Goal: Information Seeking & Learning: Learn about a topic

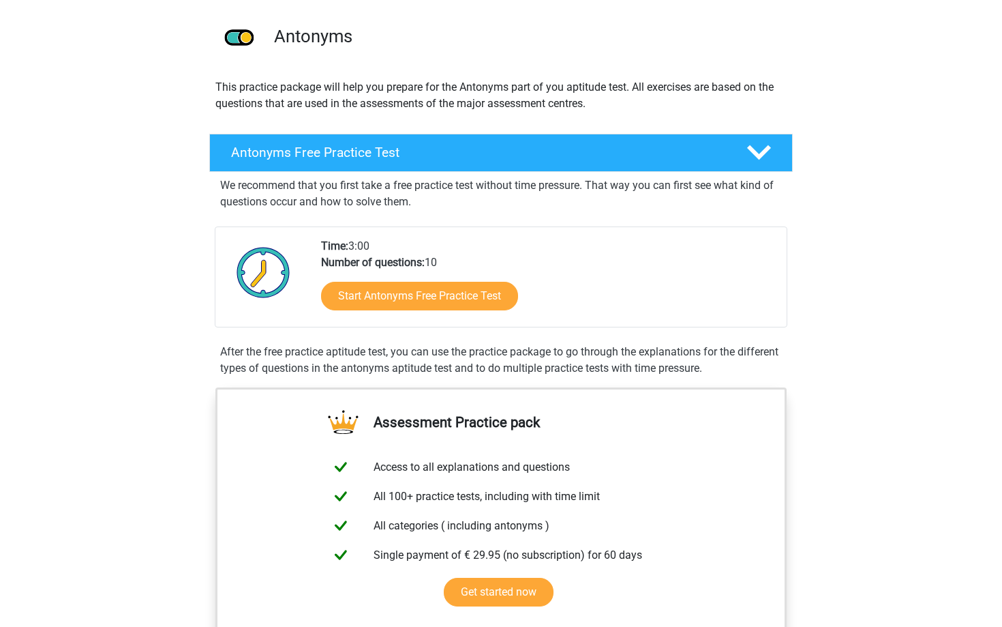
scroll to position [99, 0]
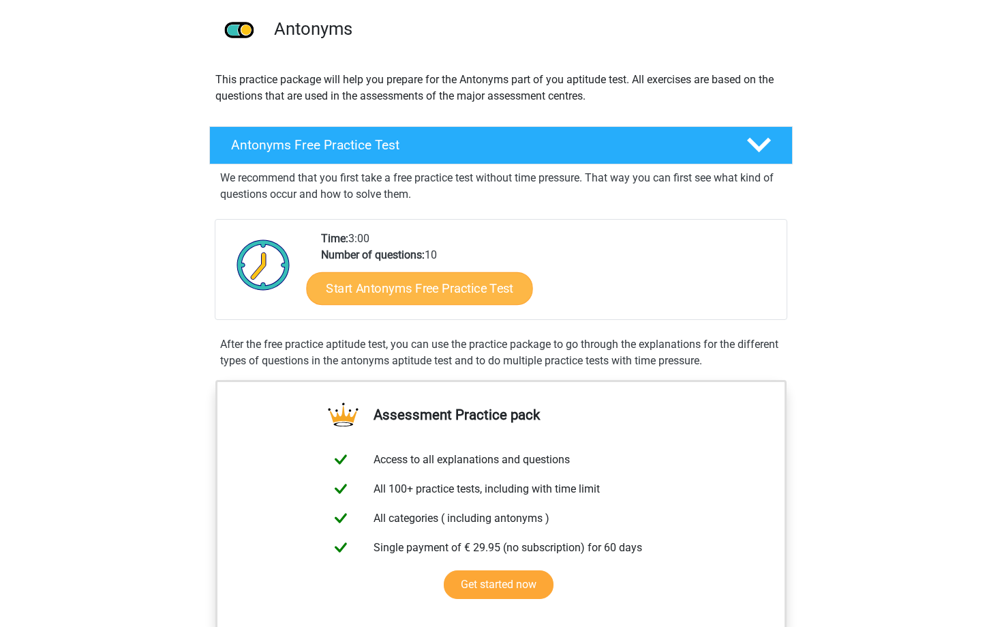
click at [447, 296] on link "Start Antonyms Free Practice Test" at bounding box center [420, 287] width 226 height 33
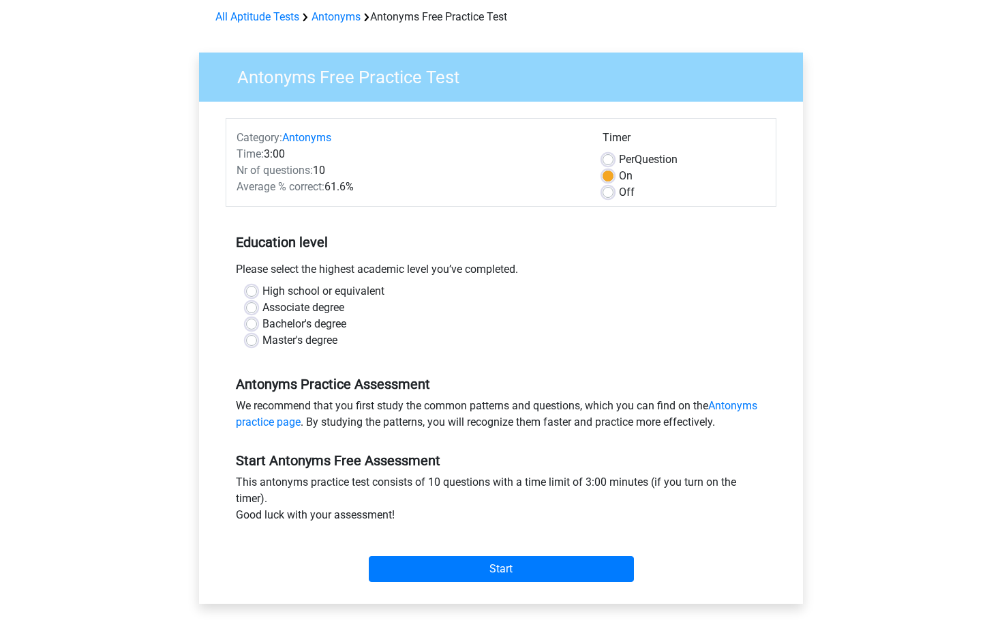
scroll to position [62, 0]
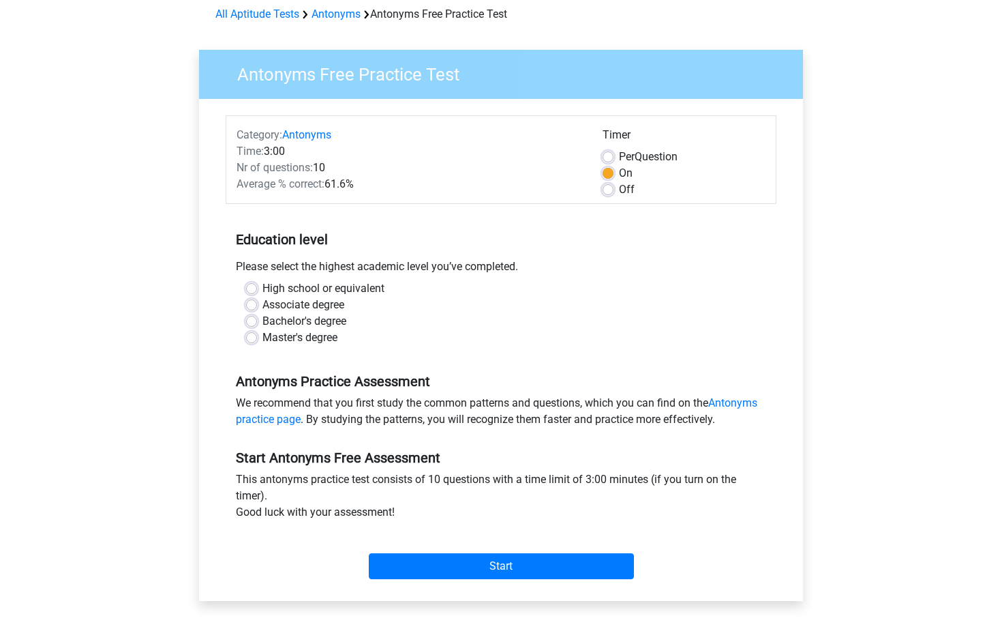
click at [263, 325] on label "Bachelor's degree" at bounding box center [305, 321] width 84 height 16
click at [253, 325] on input "Bachelor's degree" at bounding box center [251, 320] width 11 height 14
radio input "true"
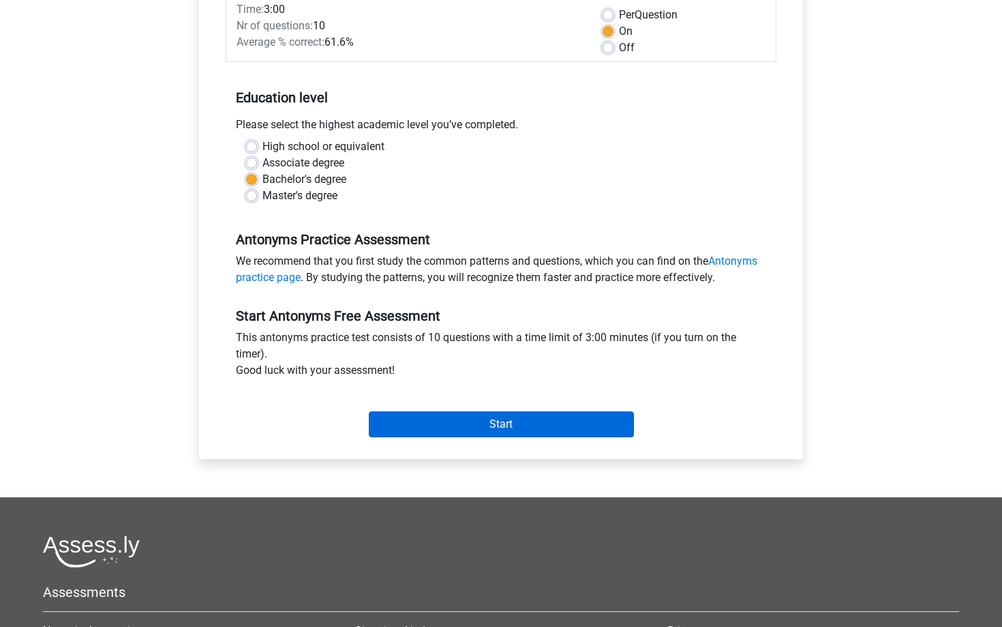
click at [456, 425] on input "Start" at bounding box center [501, 424] width 265 height 26
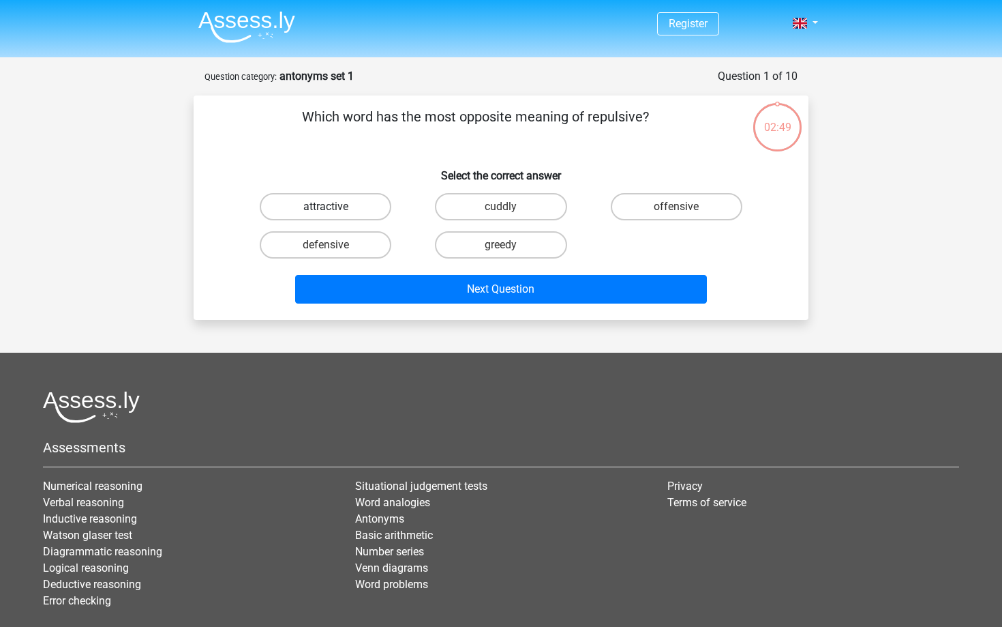
click at [361, 203] on label "attractive" at bounding box center [326, 206] width 132 height 27
click at [335, 207] on input "attractive" at bounding box center [330, 211] width 9 height 9
radio input "true"
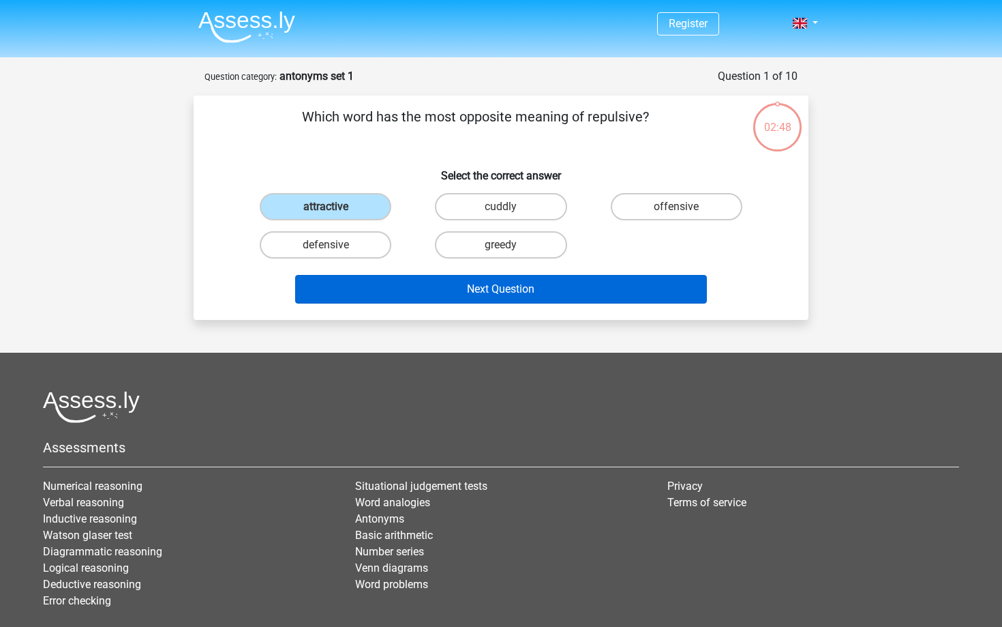
click at [466, 288] on button "Next Question" at bounding box center [501, 289] width 413 height 29
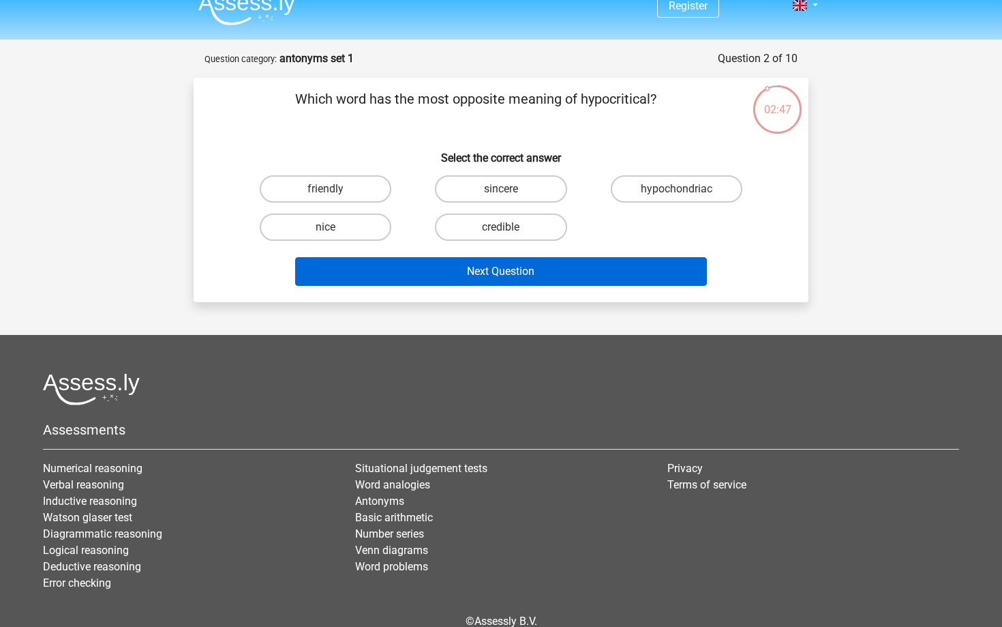
scroll to position [15, 0]
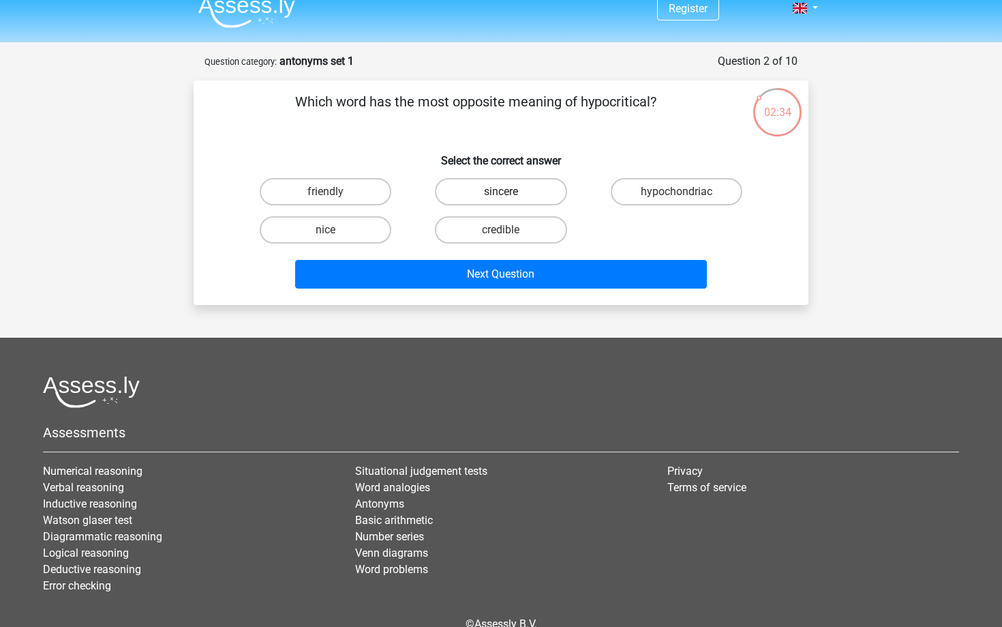
click at [500, 196] on label "sincere" at bounding box center [501, 191] width 132 height 27
click at [501, 196] on input "sincere" at bounding box center [505, 196] width 9 height 9
radio input "true"
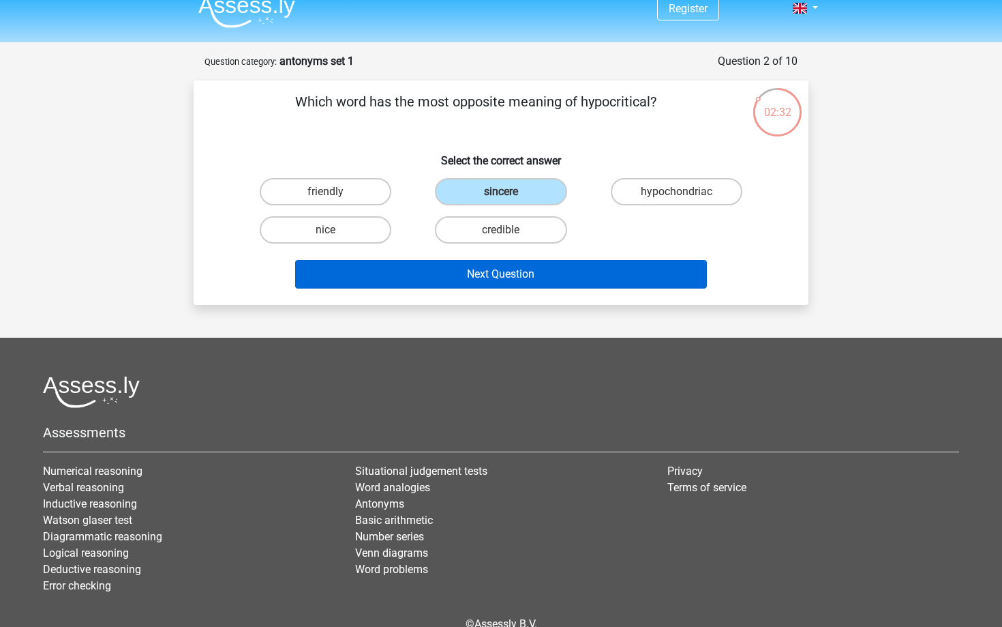
click at [525, 276] on button "Next Question" at bounding box center [501, 274] width 413 height 29
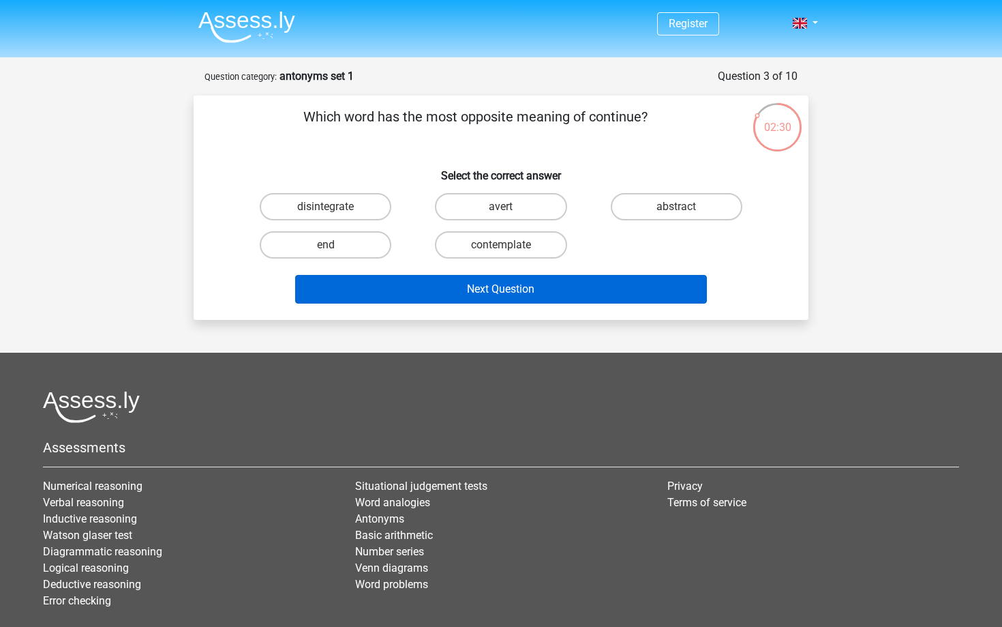
scroll to position [0, 0]
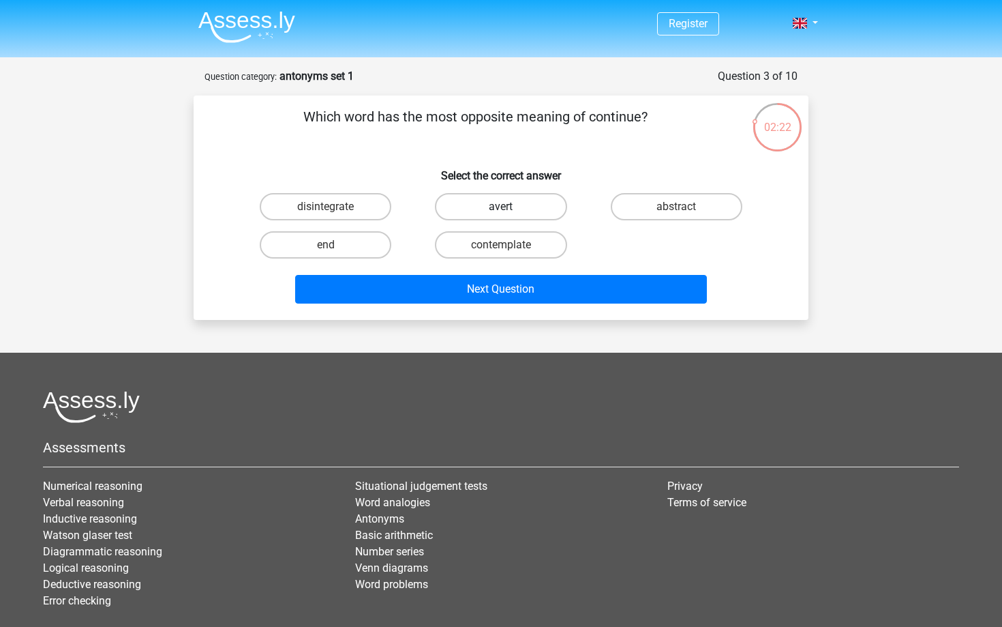
click at [480, 213] on label "avert" at bounding box center [501, 206] width 132 height 27
click at [501, 213] on input "avert" at bounding box center [505, 211] width 9 height 9
radio input "true"
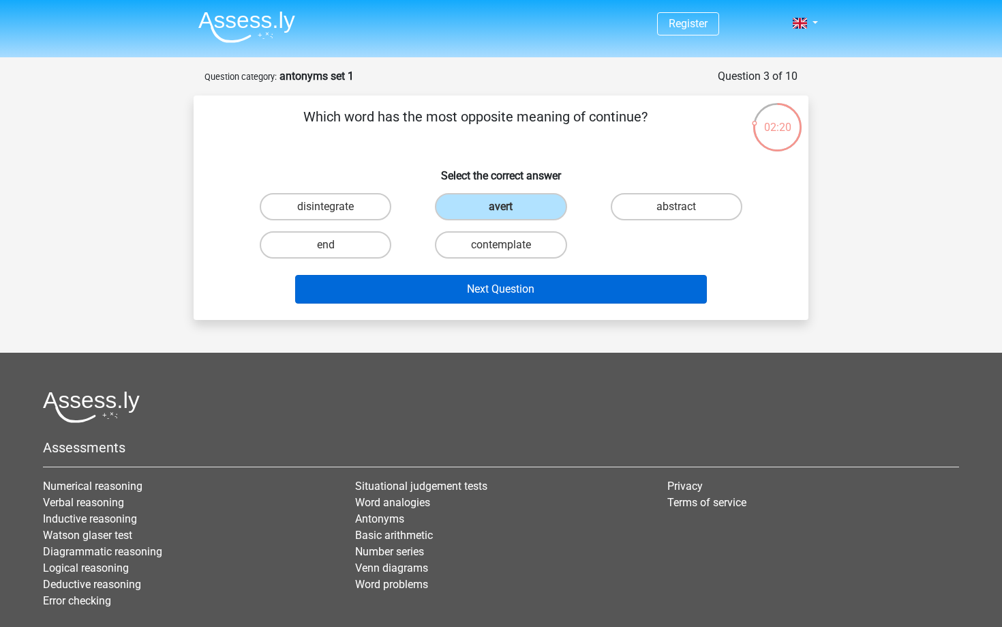
click at [518, 286] on button "Next Question" at bounding box center [501, 289] width 413 height 29
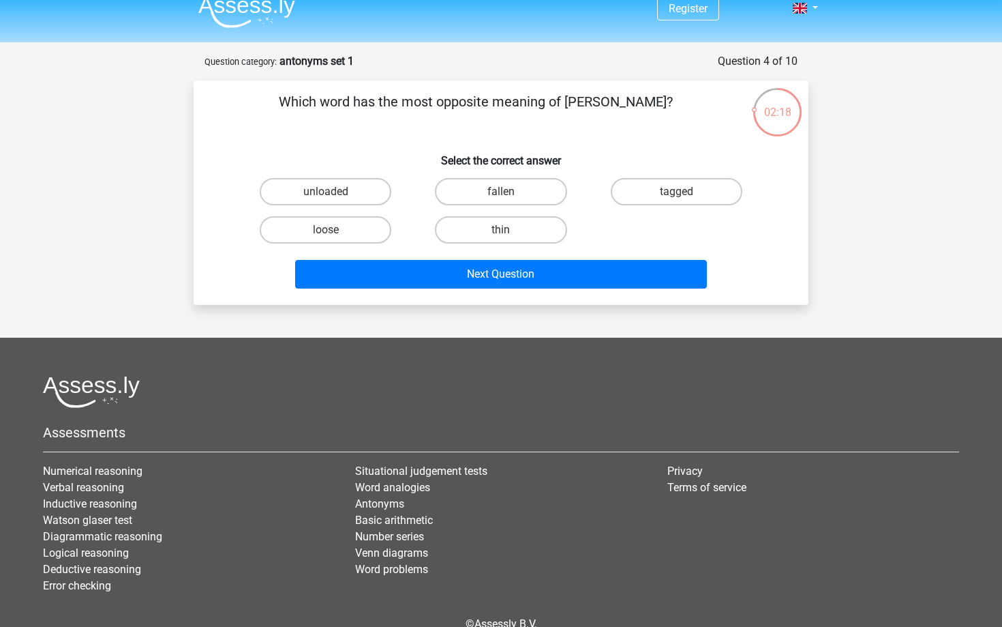
scroll to position [7, 0]
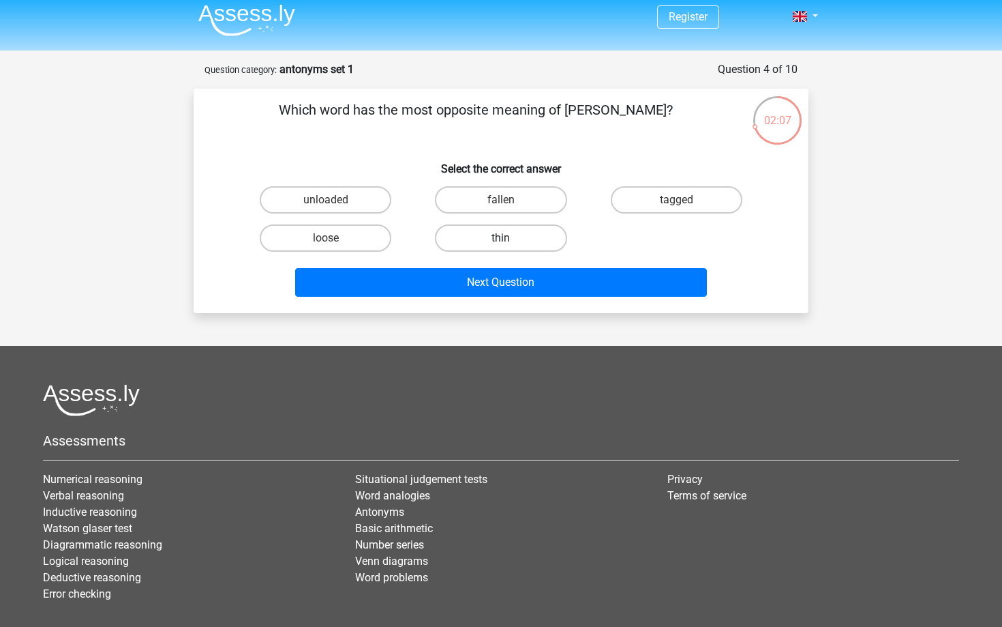
click at [496, 243] on label "thin" at bounding box center [501, 237] width 132 height 27
click at [501, 243] on input "thin" at bounding box center [505, 242] width 9 height 9
radio input "true"
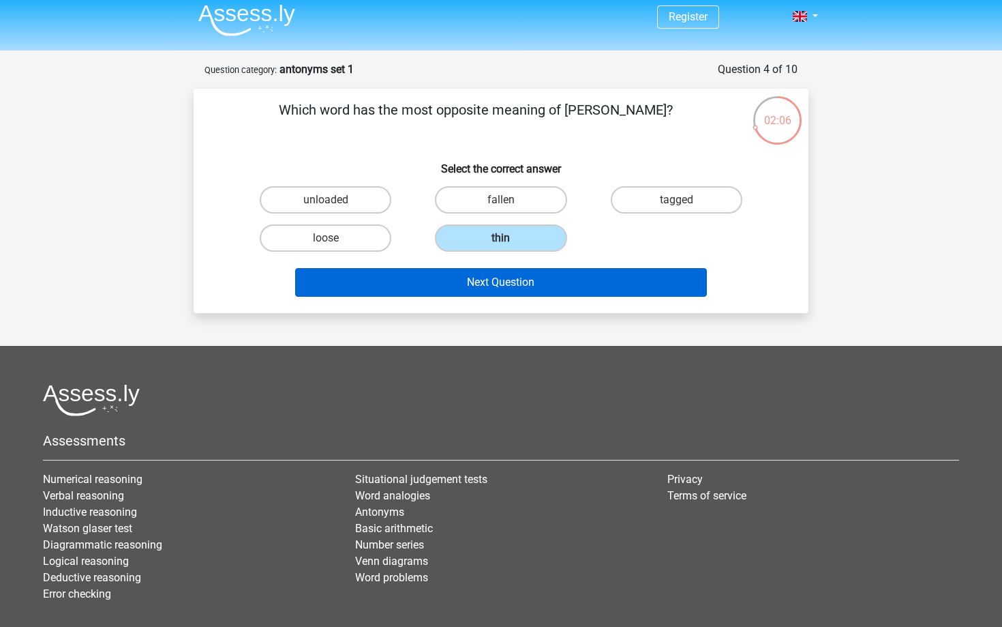
click at [508, 284] on button "Next Question" at bounding box center [501, 282] width 413 height 29
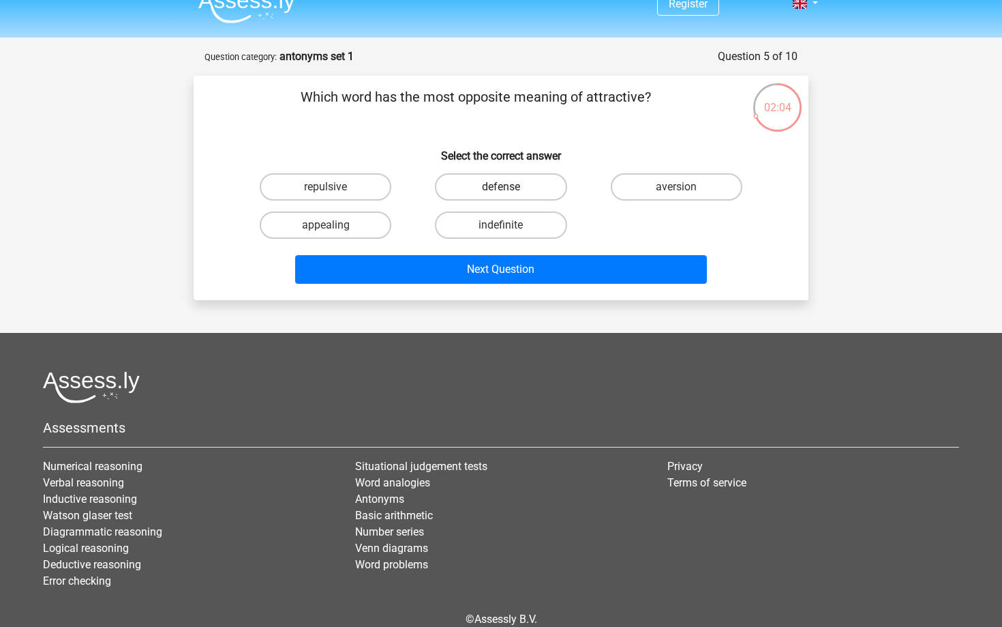
scroll to position [0, 0]
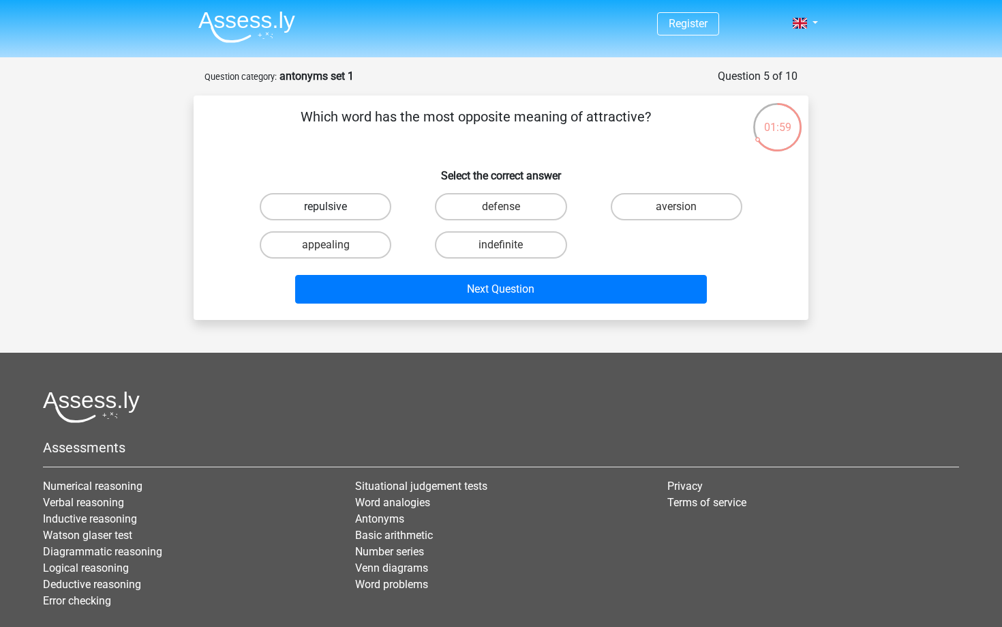
click at [358, 205] on label "repulsive" at bounding box center [326, 206] width 132 height 27
click at [335, 207] on input "repulsive" at bounding box center [330, 211] width 9 height 9
radio input "true"
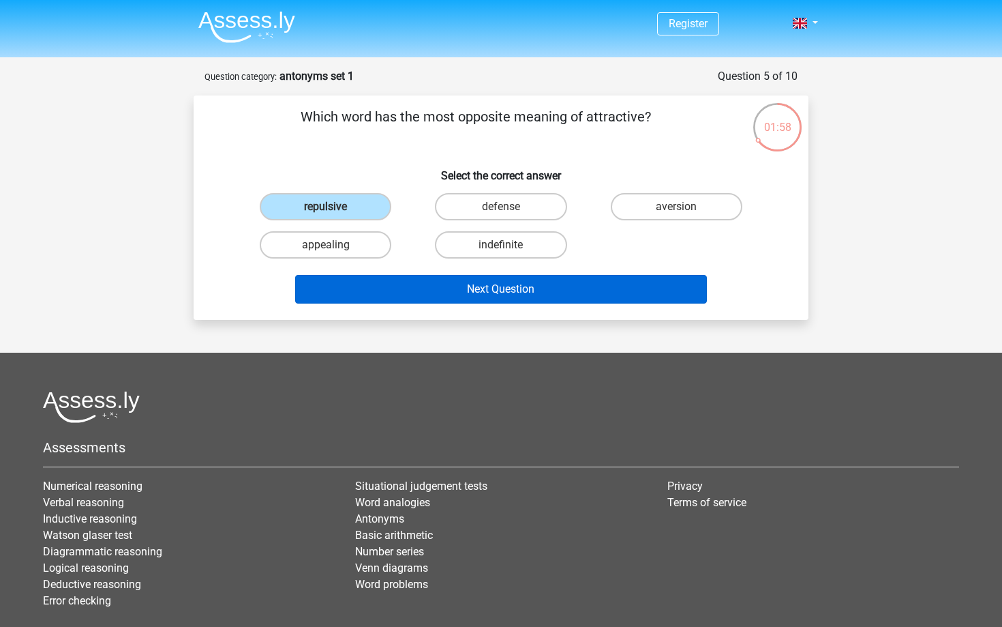
click at [434, 286] on button "Next Question" at bounding box center [501, 289] width 413 height 29
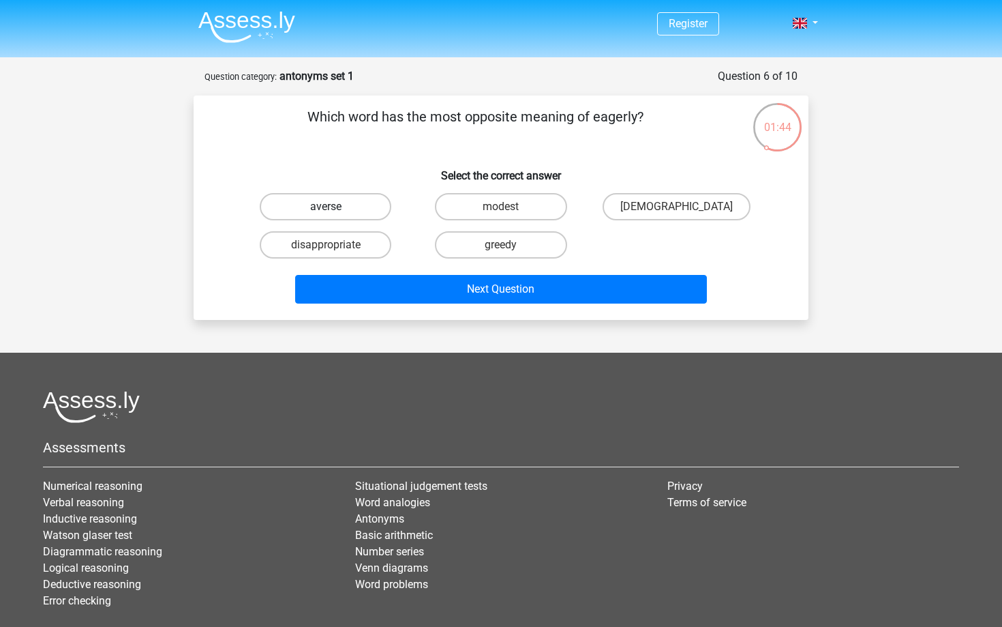
click at [340, 204] on label "averse" at bounding box center [326, 206] width 132 height 27
click at [335, 207] on input "averse" at bounding box center [330, 211] width 9 height 9
radio input "true"
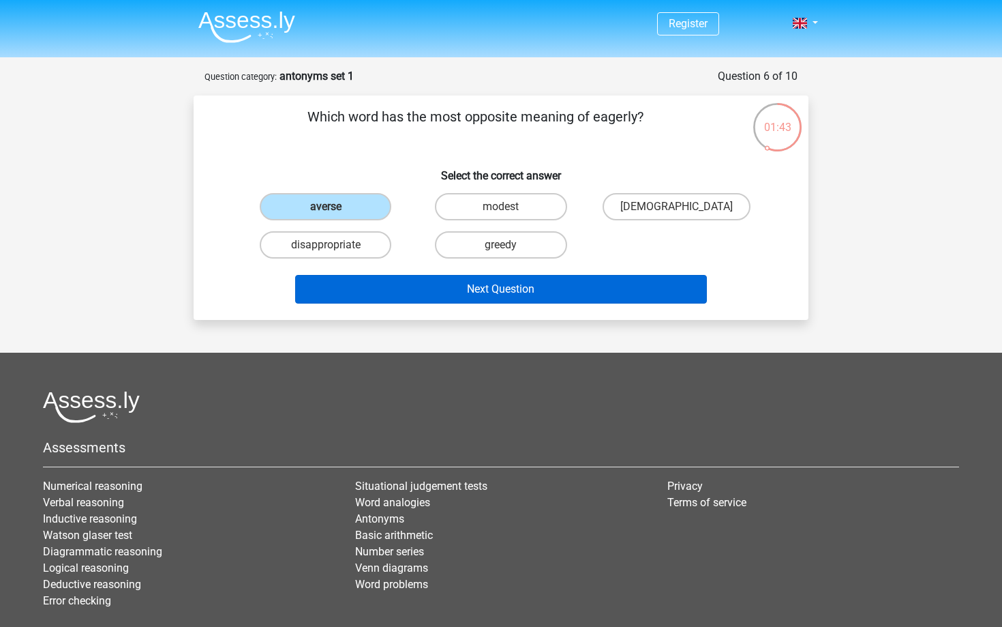
click at [428, 288] on button "Next Question" at bounding box center [501, 289] width 413 height 29
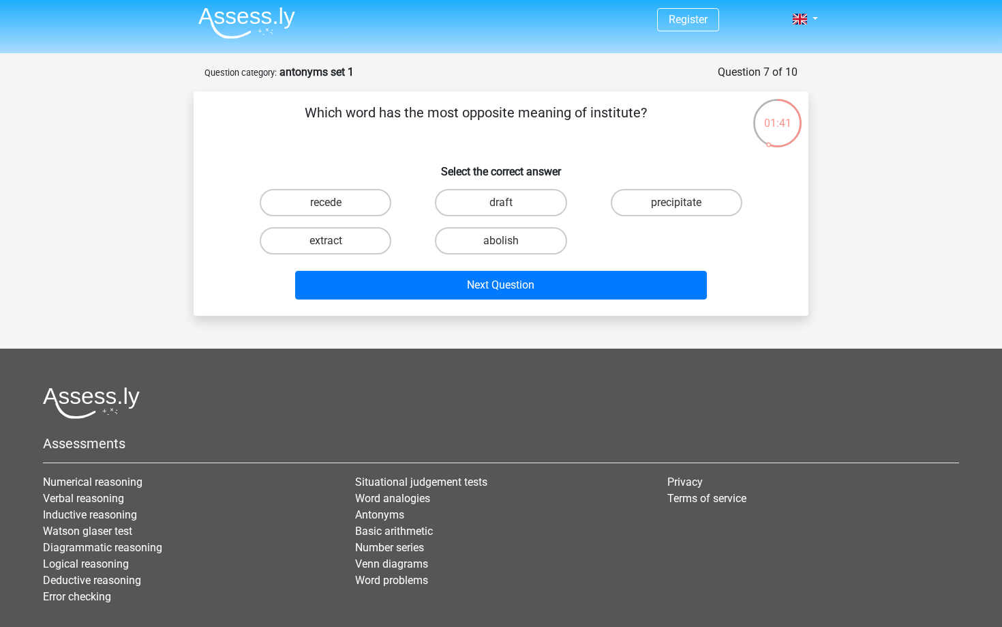
scroll to position [3, 0]
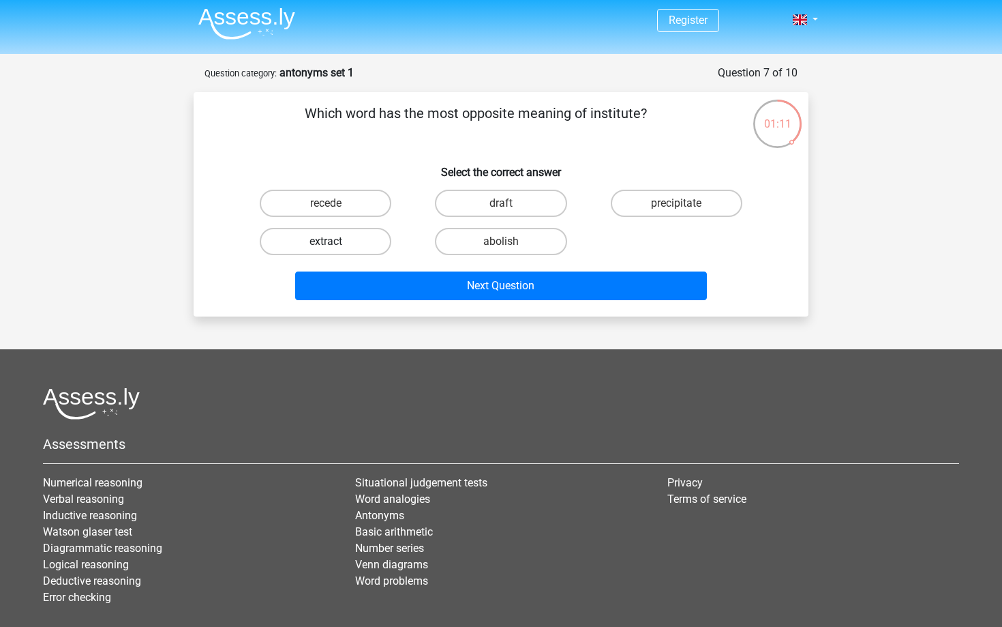
click at [356, 245] on label "extract" at bounding box center [326, 241] width 132 height 27
click at [335, 245] on input "extract" at bounding box center [330, 245] width 9 height 9
radio input "true"
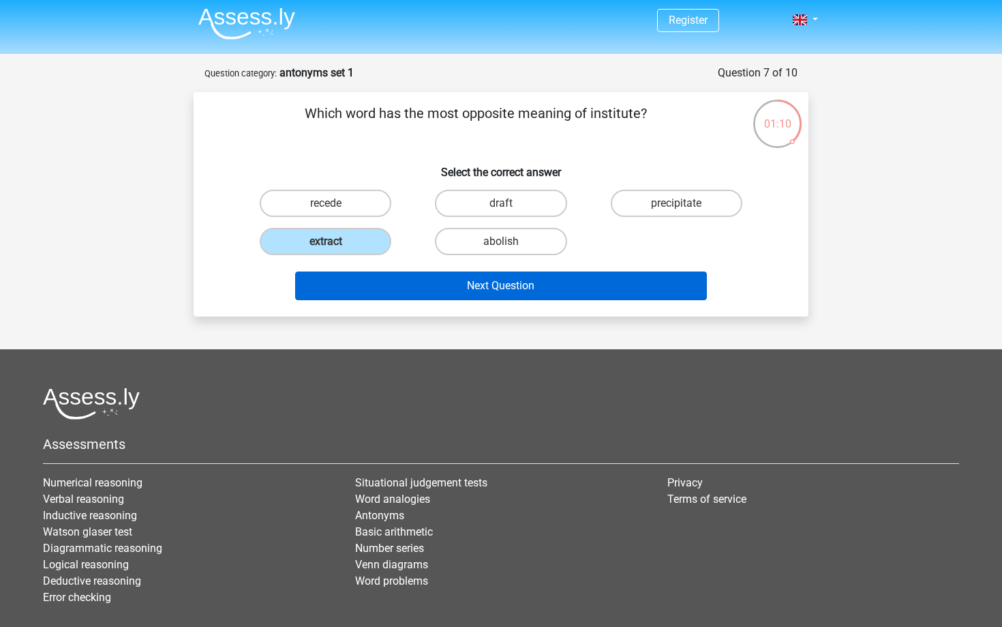
click at [425, 290] on button "Next Question" at bounding box center [501, 285] width 413 height 29
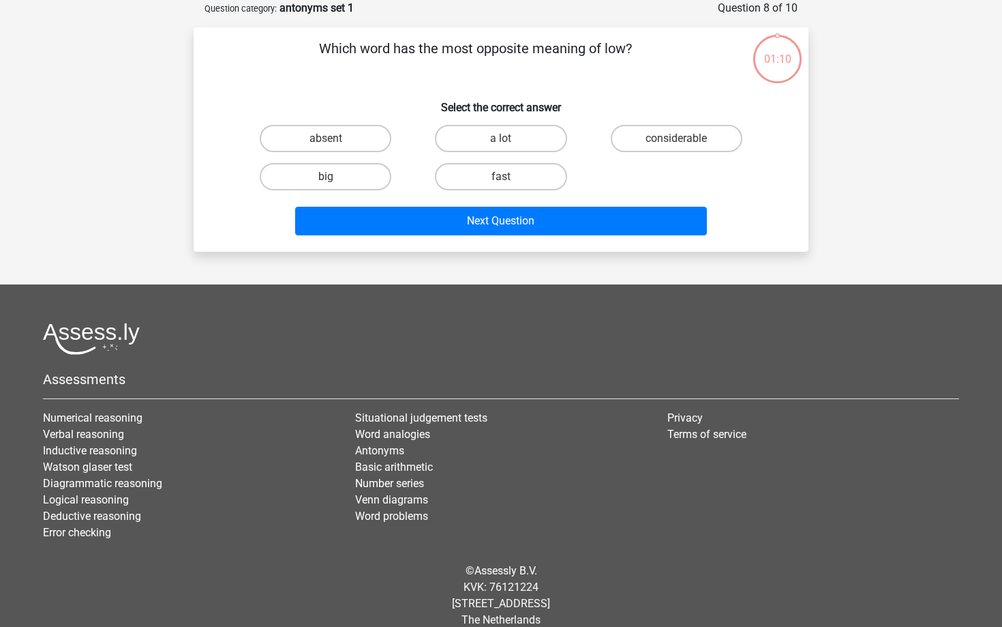
scroll to position [38, 0]
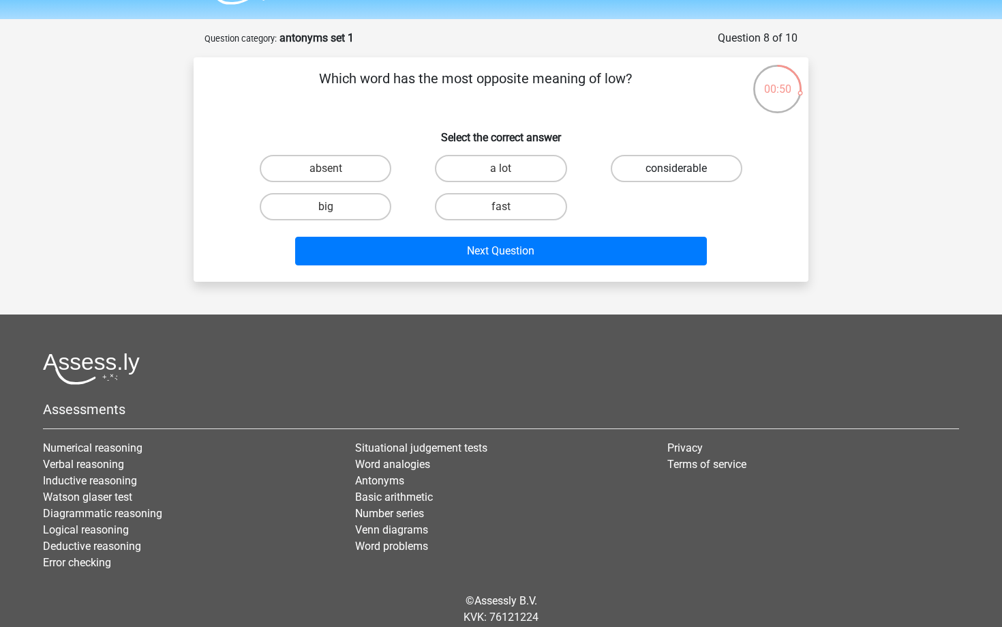
click at [640, 172] on label "considerable" at bounding box center [677, 168] width 132 height 27
click at [676, 172] on input "considerable" at bounding box center [680, 172] width 9 height 9
radio input "true"
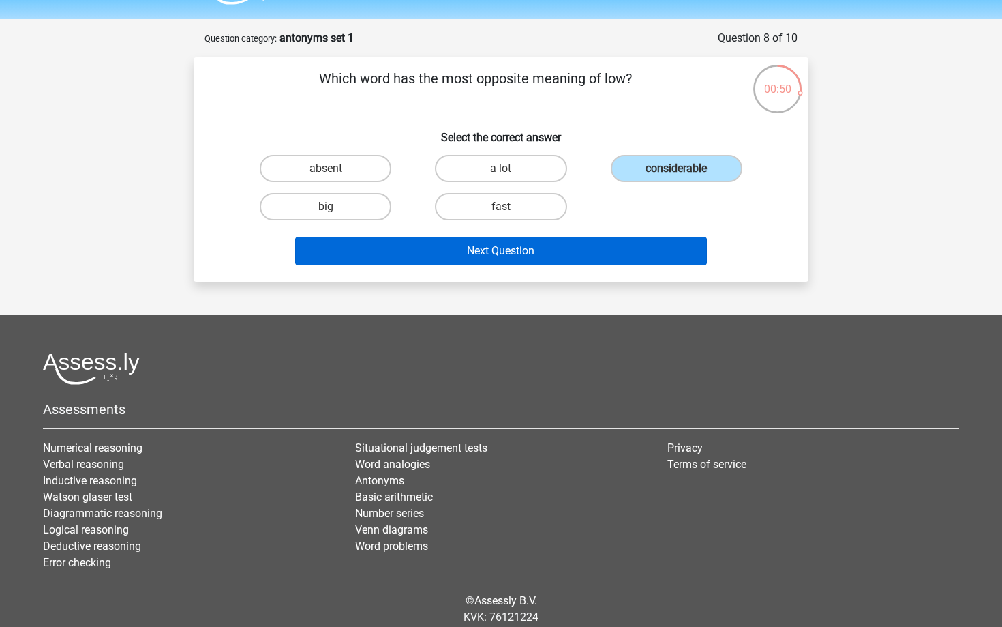
click at [557, 249] on button "Next Question" at bounding box center [501, 251] width 413 height 29
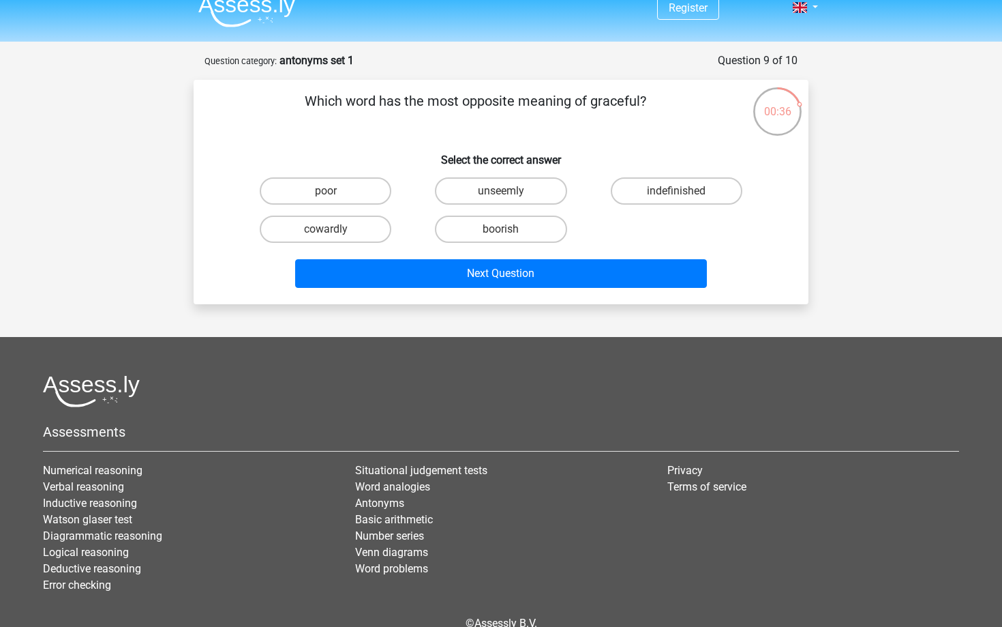
scroll to position [0, 0]
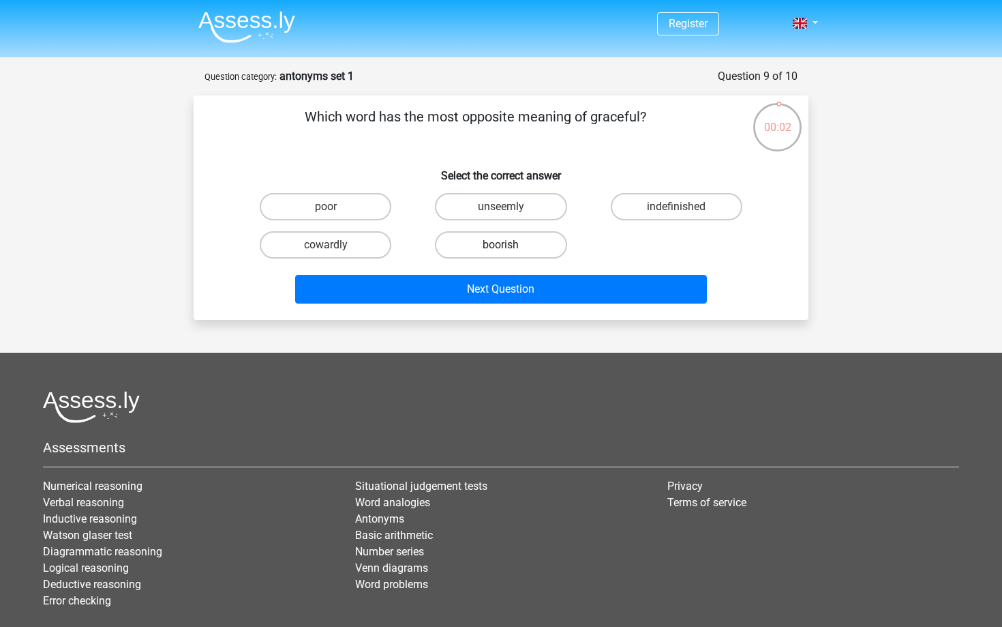
click at [512, 250] on label "boorish" at bounding box center [501, 244] width 132 height 27
click at [510, 250] on input "boorish" at bounding box center [505, 249] width 9 height 9
radio input "true"
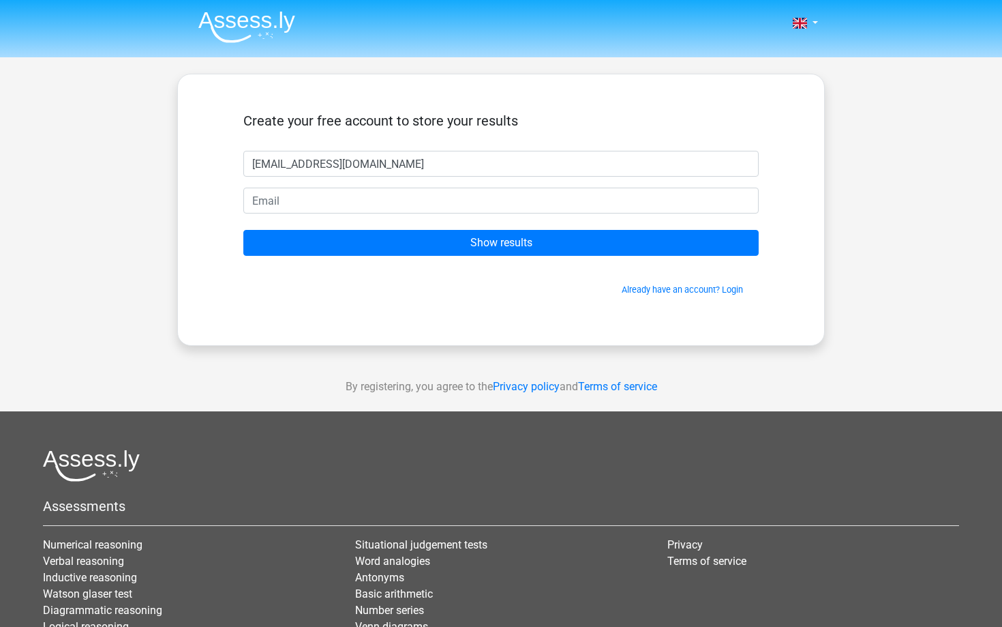
type input "[EMAIL_ADDRESS][DOMAIN_NAME]"
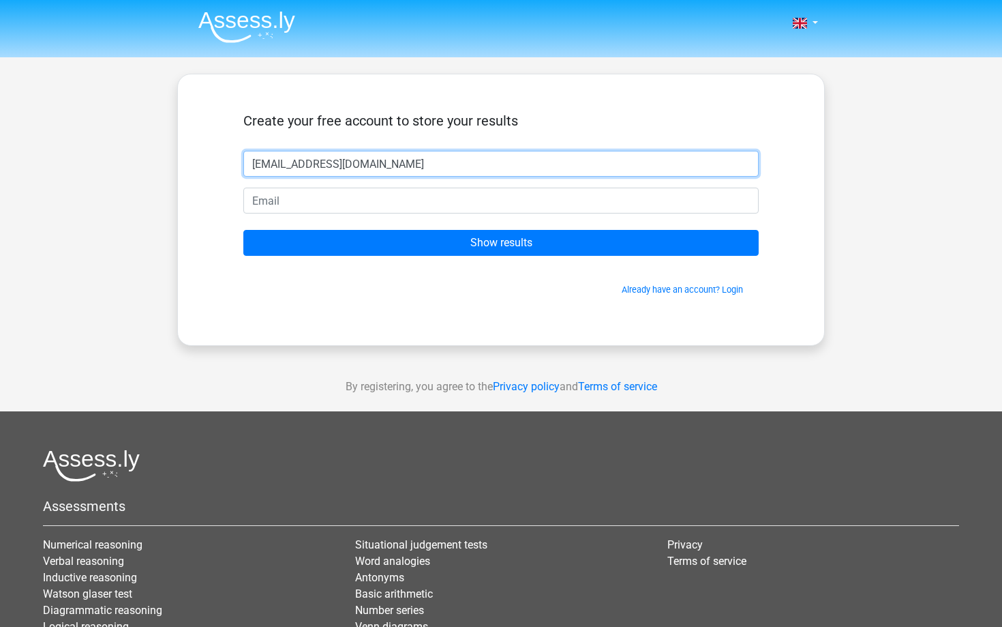
drag, startPoint x: 383, startPoint y: 159, endPoint x: 252, endPoint y: 156, distance: 131.6
click at [252, 156] on input "[EMAIL_ADDRESS][DOMAIN_NAME]" at bounding box center [500, 164] width 515 height 26
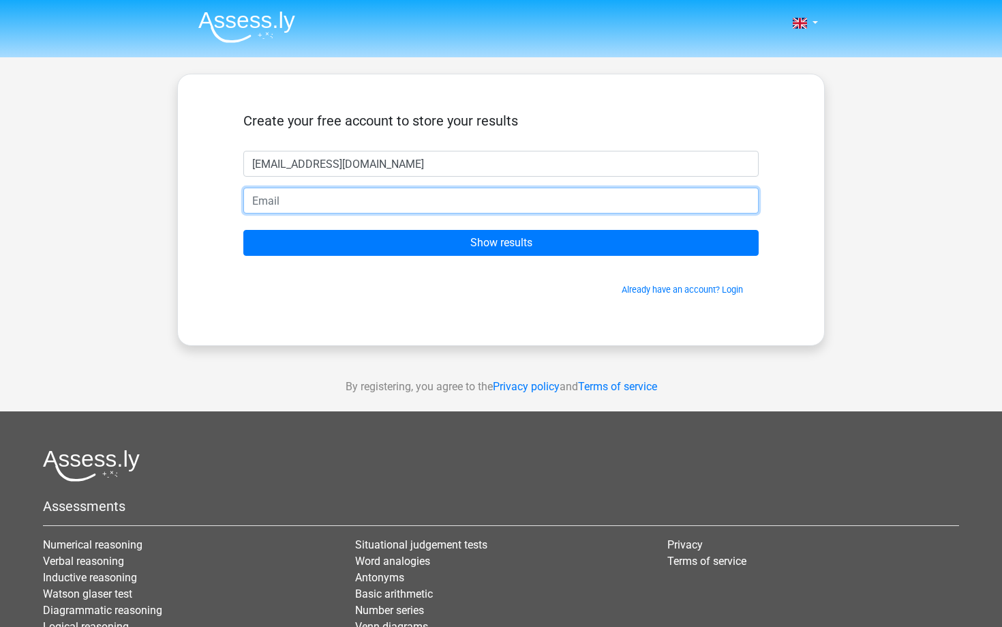
click at [273, 200] on input "email" at bounding box center [500, 201] width 515 height 26
paste input "[EMAIL_ADDRESS][DOMAIN_NAME]"
type input "[EMAIL_ADDRESS][DOMAIN_NAME]"
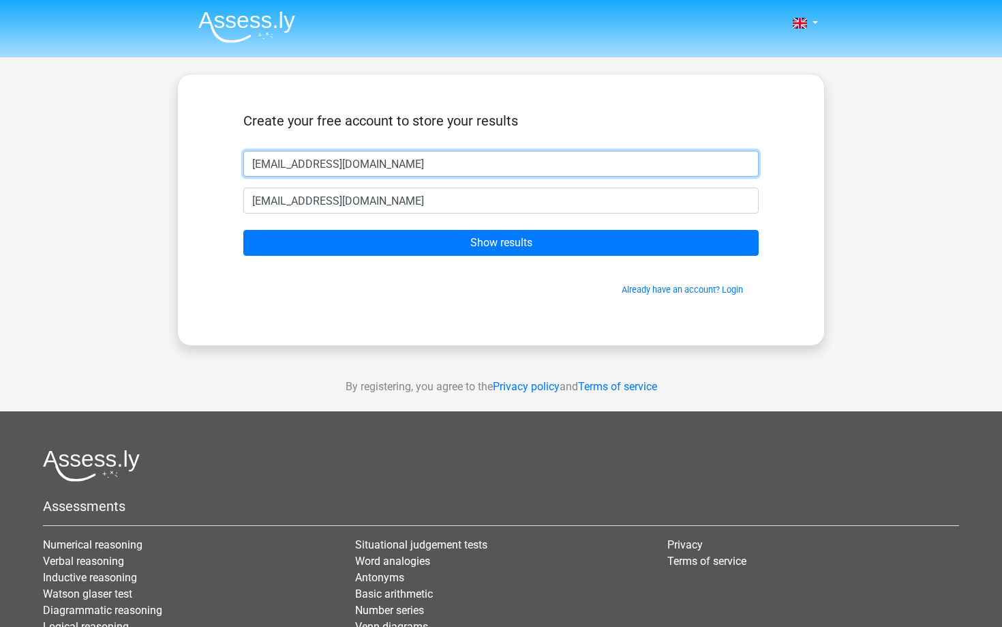
drag, startPoint x: 380, startPoint y: 165, endPoint x: 230, endPoint y: 145, distance: 152.0
click at [230, 145] on div "Create your free account to store your results caoilin@outlook.com caoilin@outl…" at bounding box center [501, 209] width 581 height 205
type input "@outlook.com"
drag, startPoint x: 329, startPoint y: 166, endPoint x: 204, endPoint y: 149, distance: 126.6
click at [204, 149] on div "Create your free account to store your results @outlook.com caoilin@outlook.com…" at bounding box center [501, 210] width 648 height 272
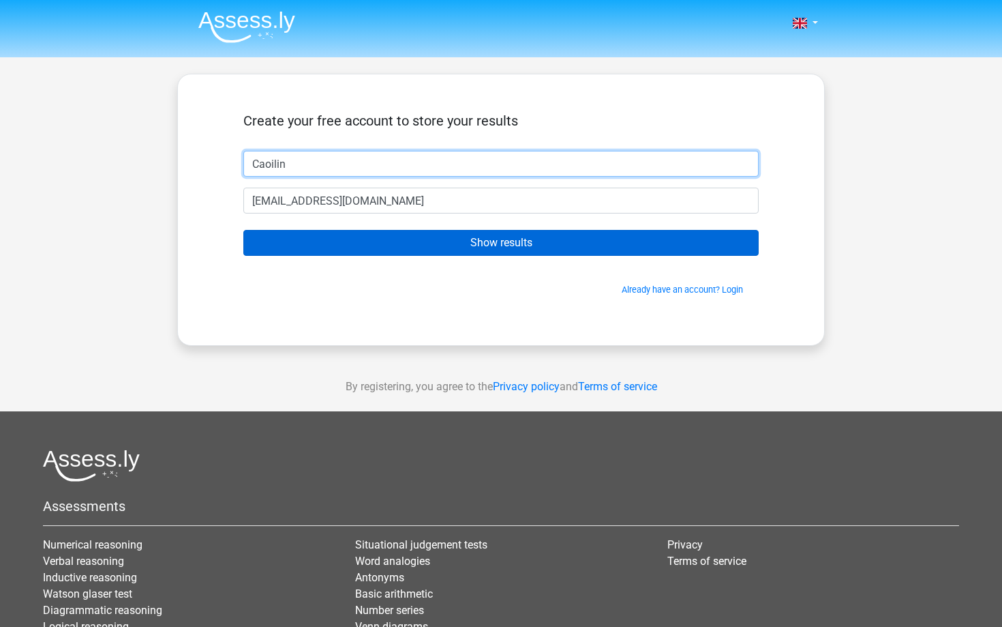
type input "Caoilin"
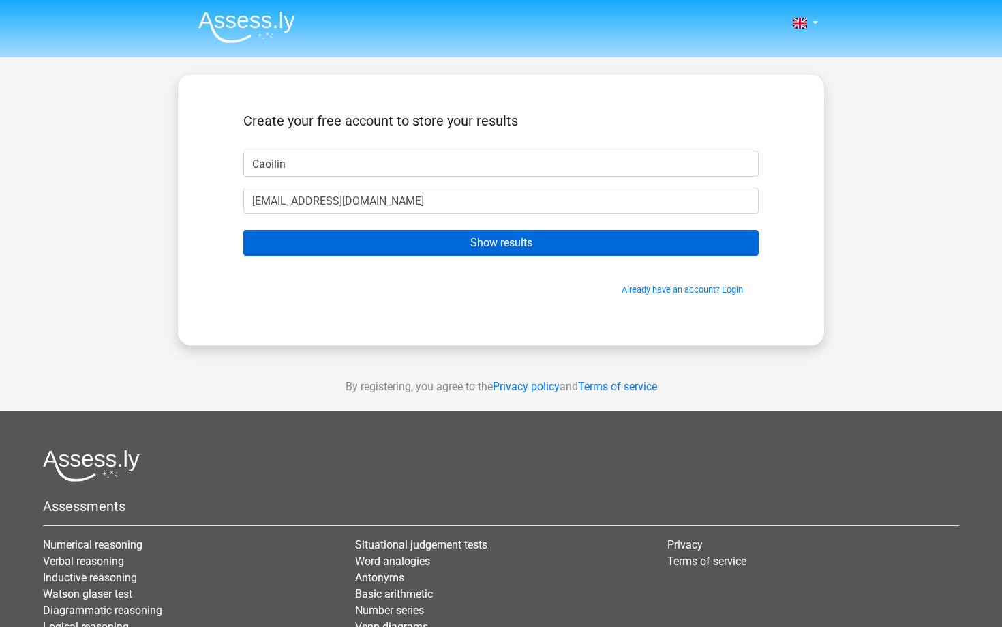
click at [305, 237] on input "Show results" at bounding box center [500, 243] width 515 height 26
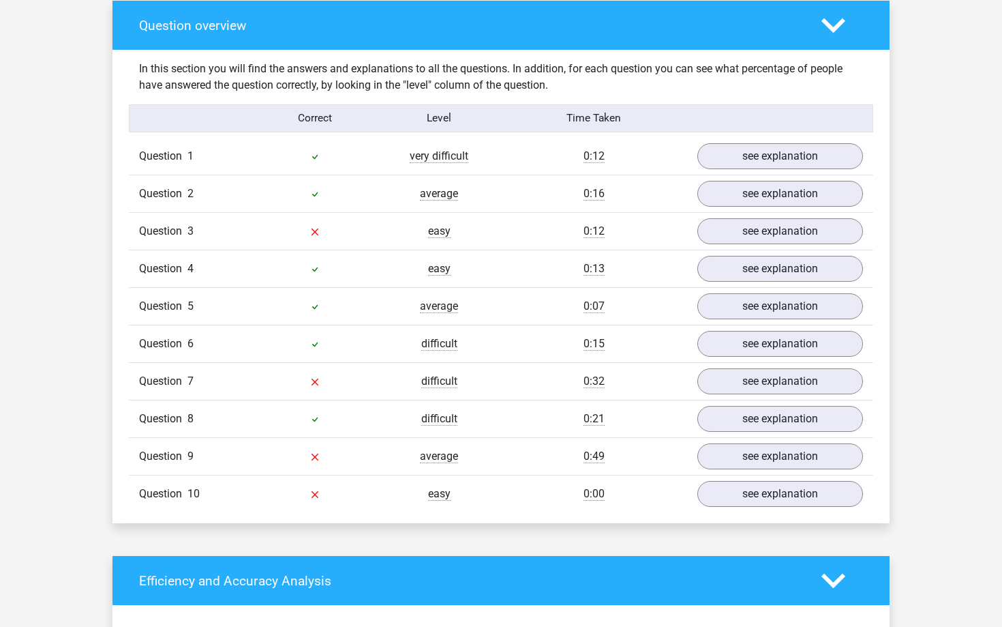
scroll to position [1015, 0]
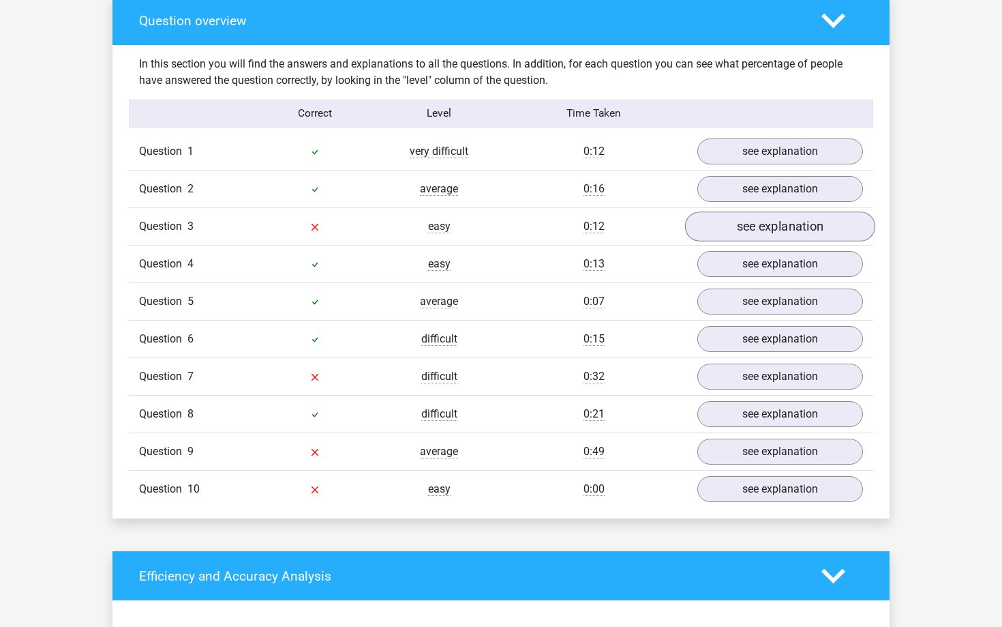
click at [752, 226] on link "see explanation" at bounding box center [780, 227] width 190 height 30
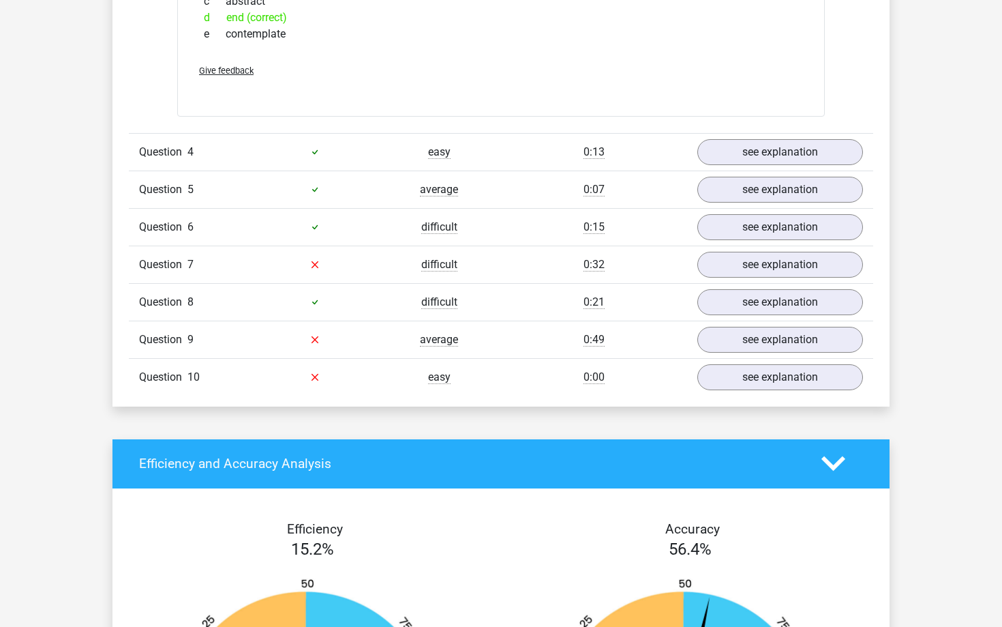
scroll to position [1362, 0]
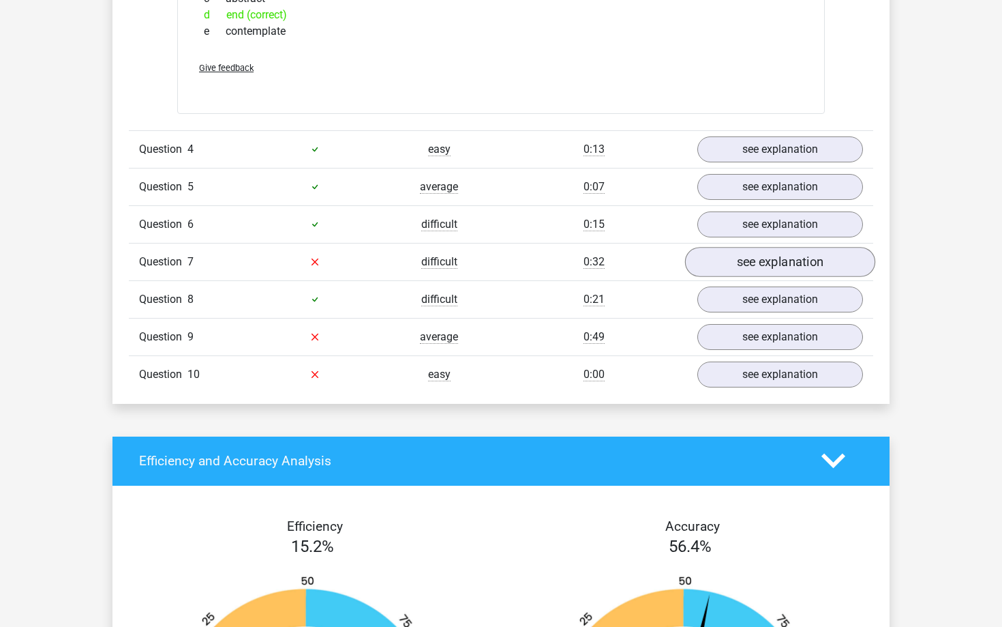
click at [770, 266] on link "see explanation" at bounding box center [780, 262] width 190 height 30
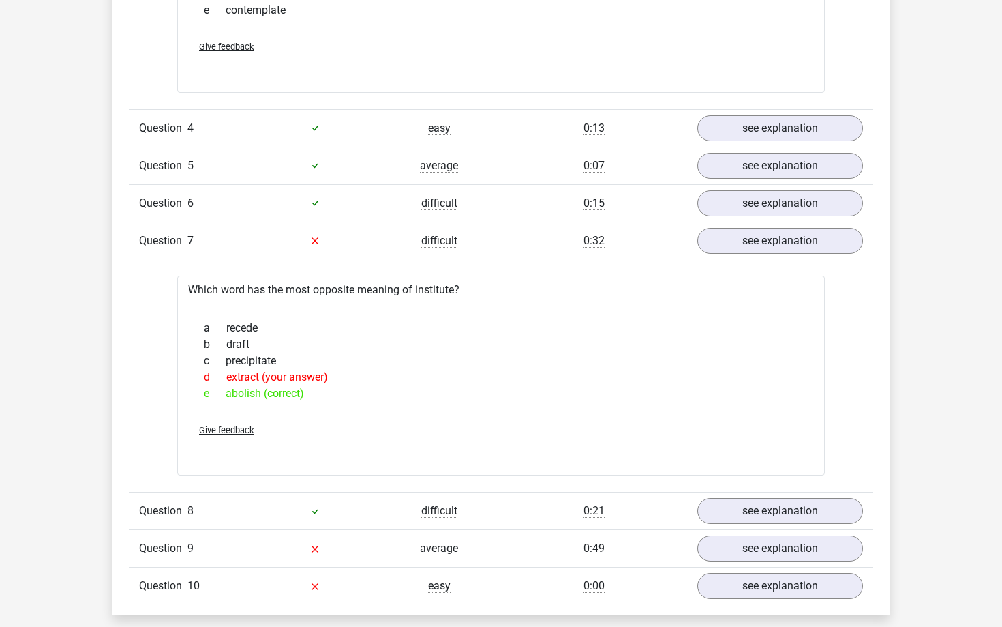
scroll to position [1391, 0]
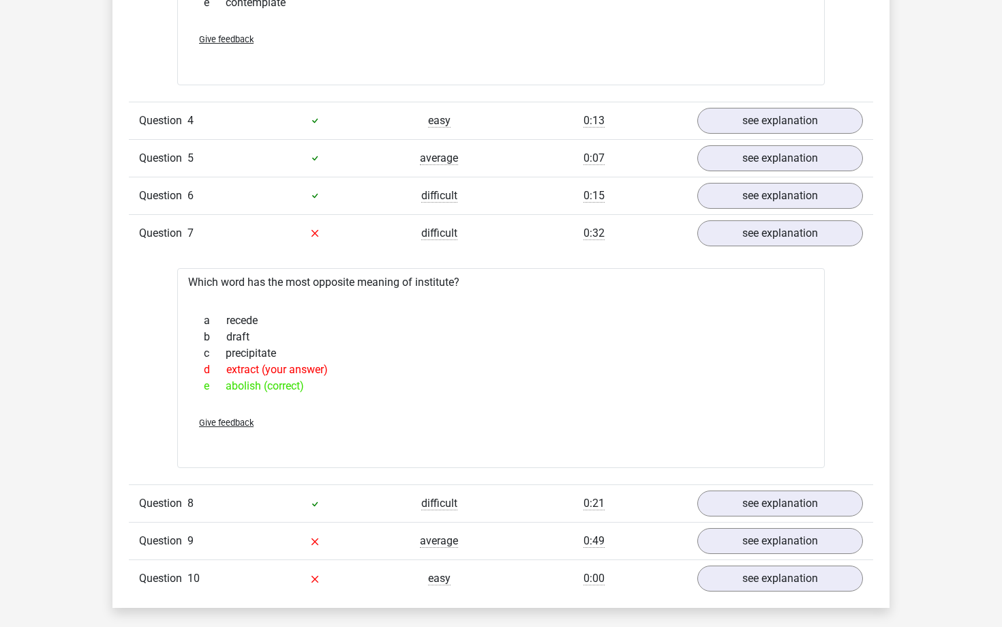
click at [606, 260] on div "Question 1 very difficult 0:12 see explanation Which word has the most opposite…" at bounding box center [501, 176] width 724 height 839
click at [940, 297] on div "Go premium [GEOGRAPHIC_DATA] [EMAIL_ADDRESS][DOMAIN_NAME]" at bounding box center [501, 300] width 1002 height 3383
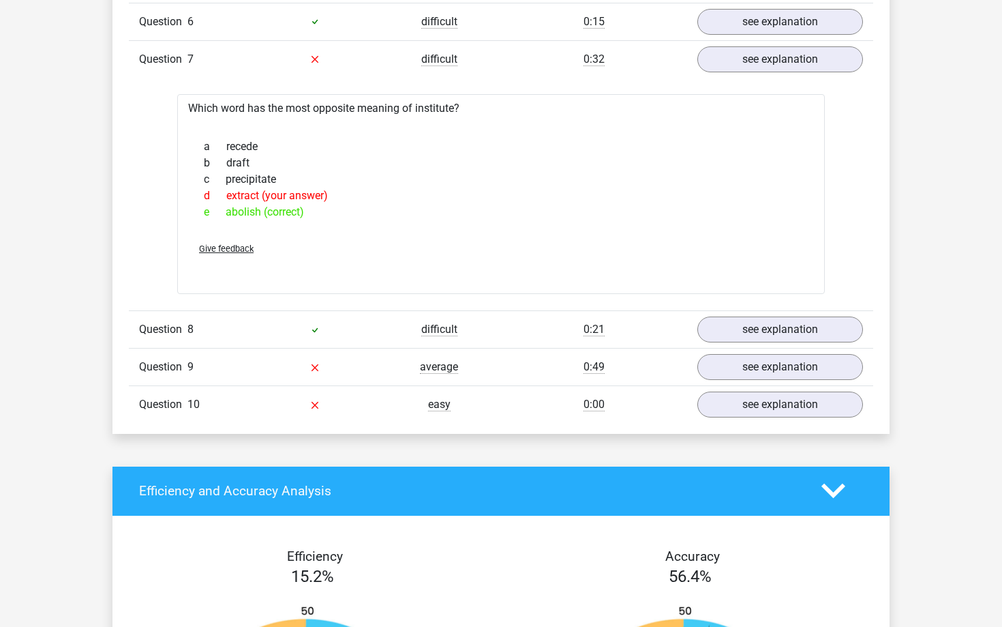
scroll to position [1580, 0]
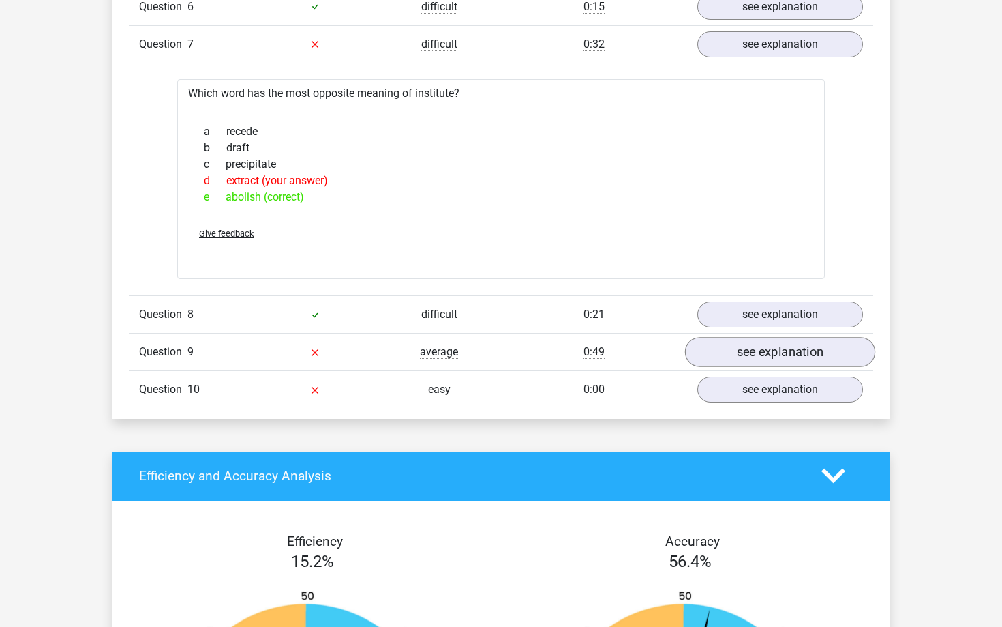
click at [783, 344] on link "see explanation" at bounding box center [780, 352] width 190 height 30
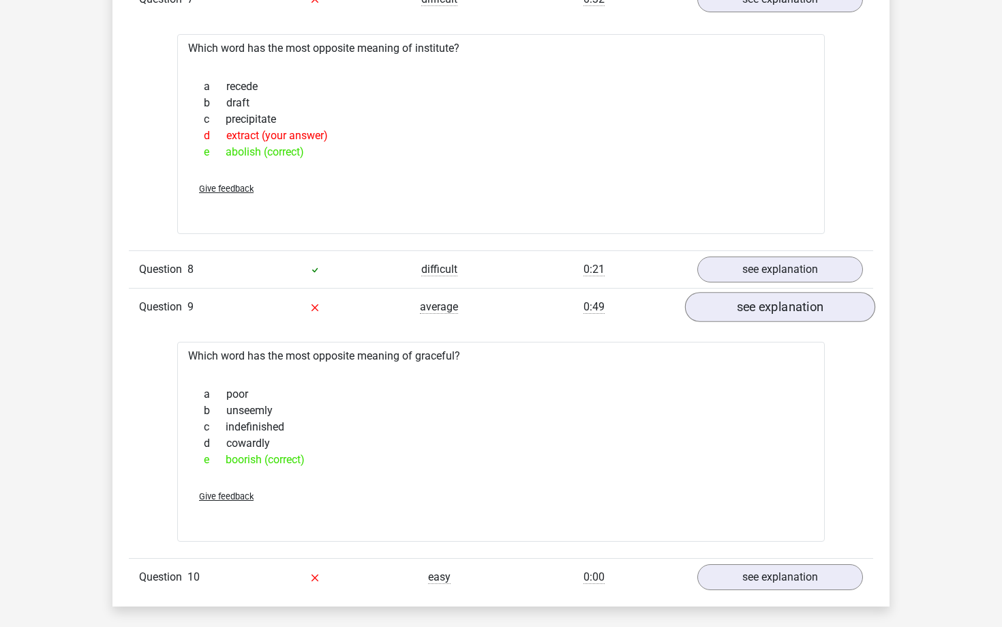
scroll to position [1627, 0]
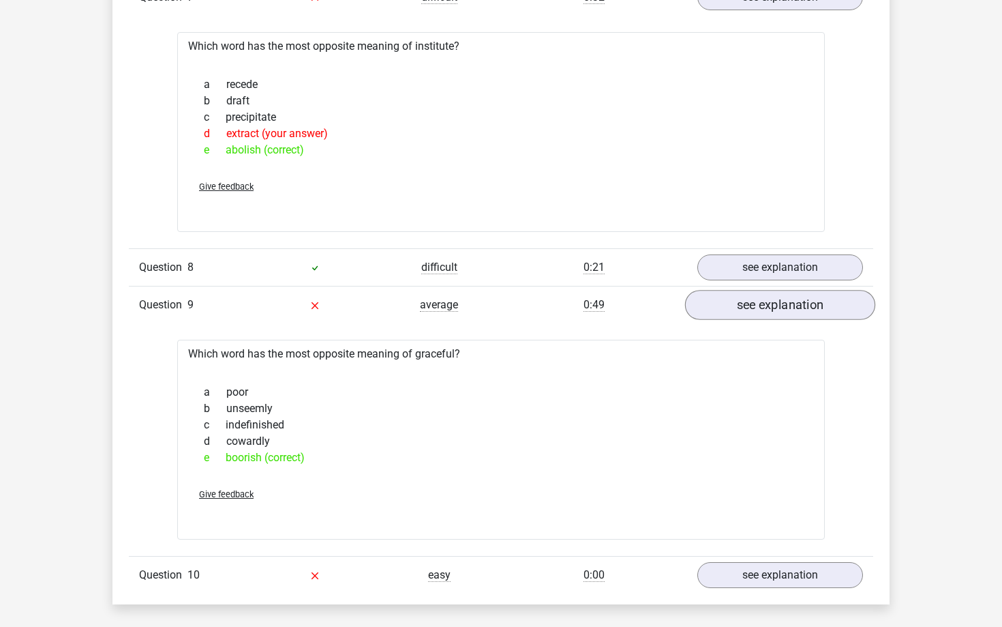
click at [755, 311] on link "see explanation" at bounding box center [780, 305] width 190 height 30
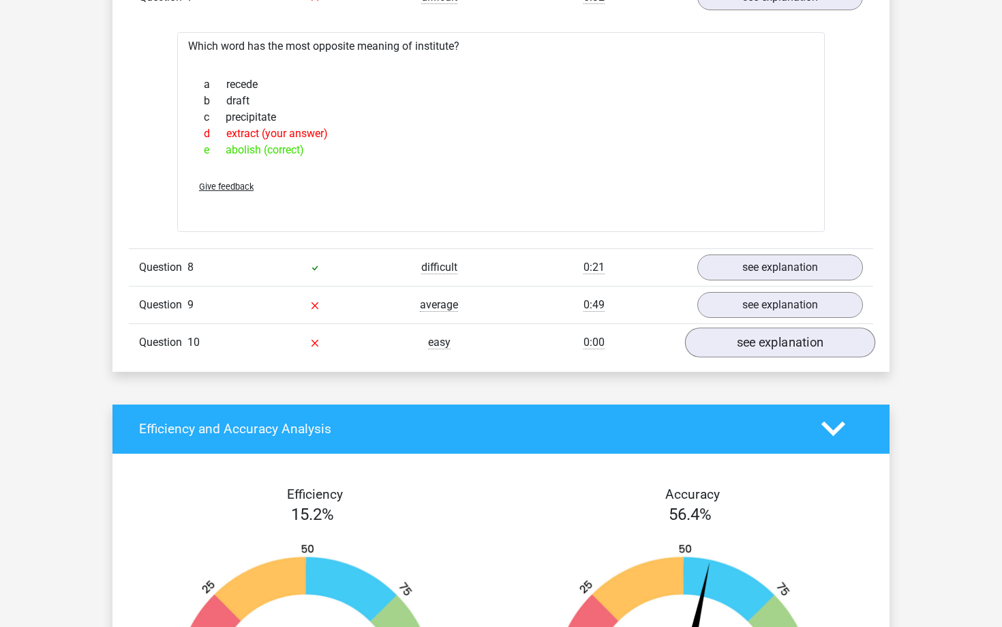
click at [745, 350] on link "see explanation" at bounding box center [780, 342] width 190 height 30
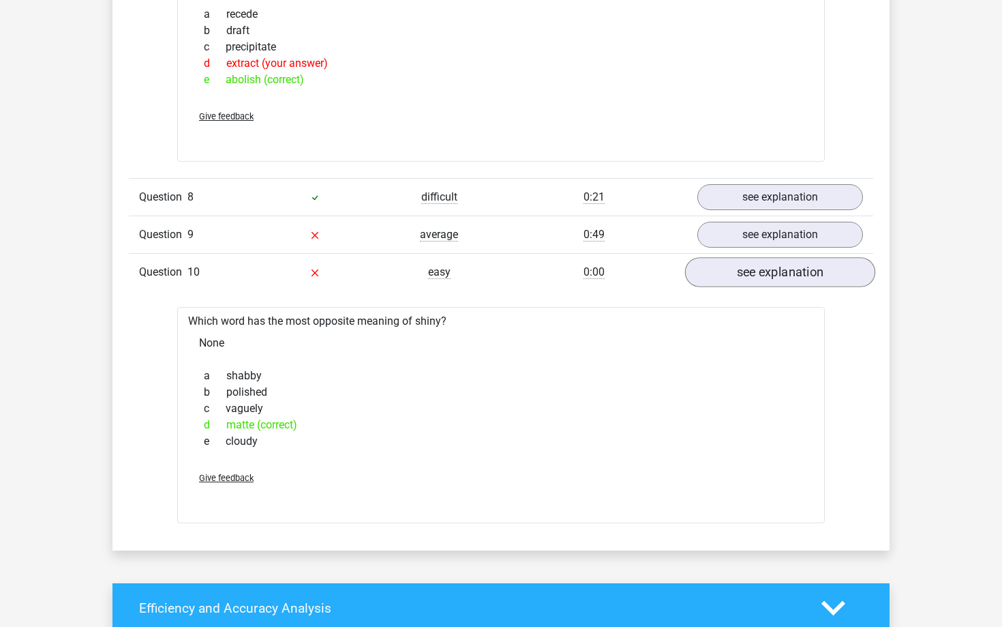
scroll to position [1707, 0]
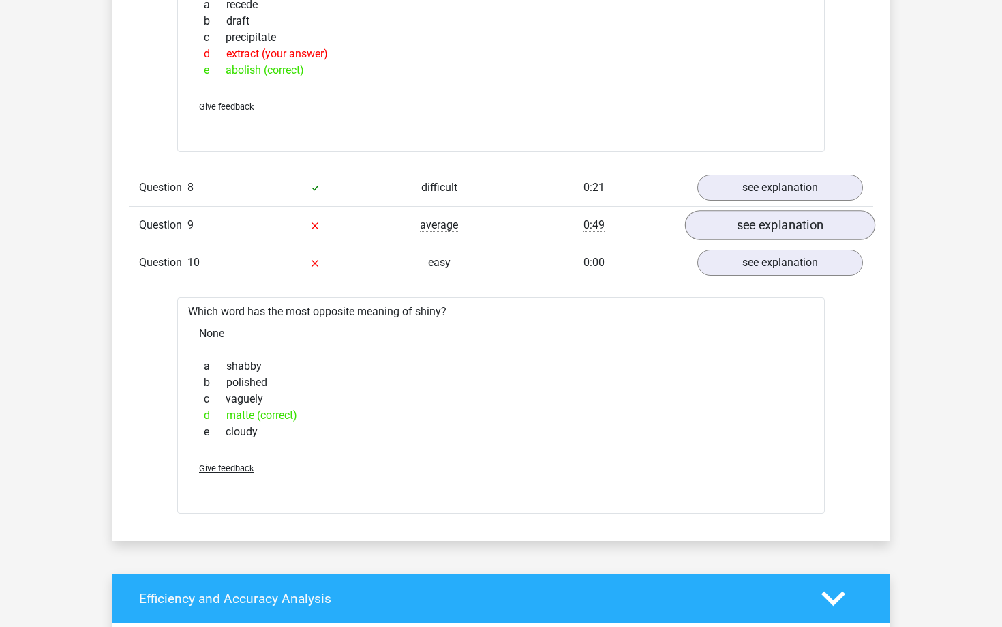
click at [747, 221] on link "see explanation" at bounding box center [780, 225] width 190 height 30
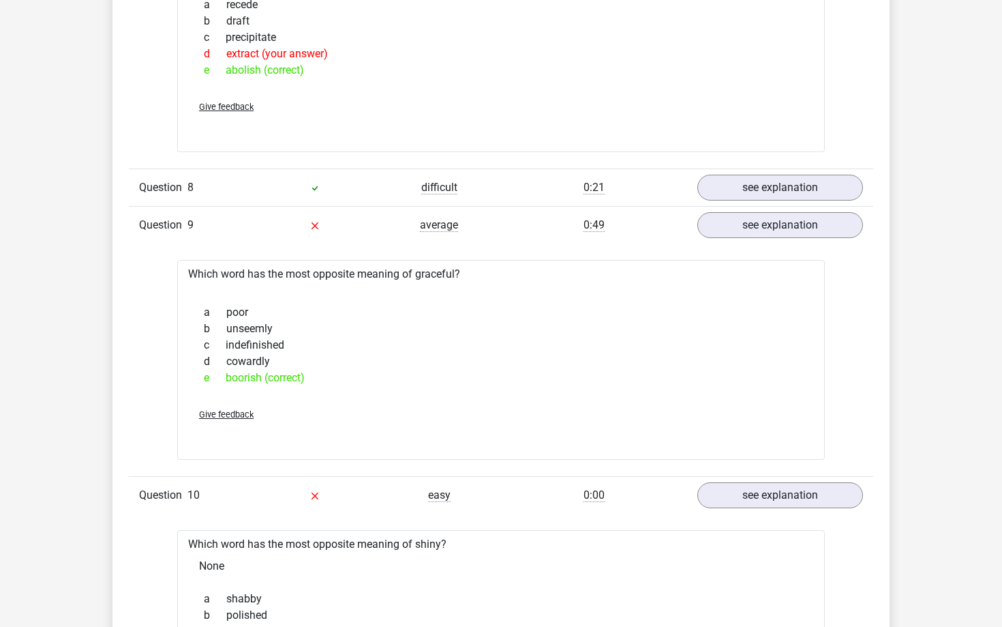
click at [676, 236] on div "Question 9 average 0:49 see explanation" at bounding box center [501, 225] width 745 height 38
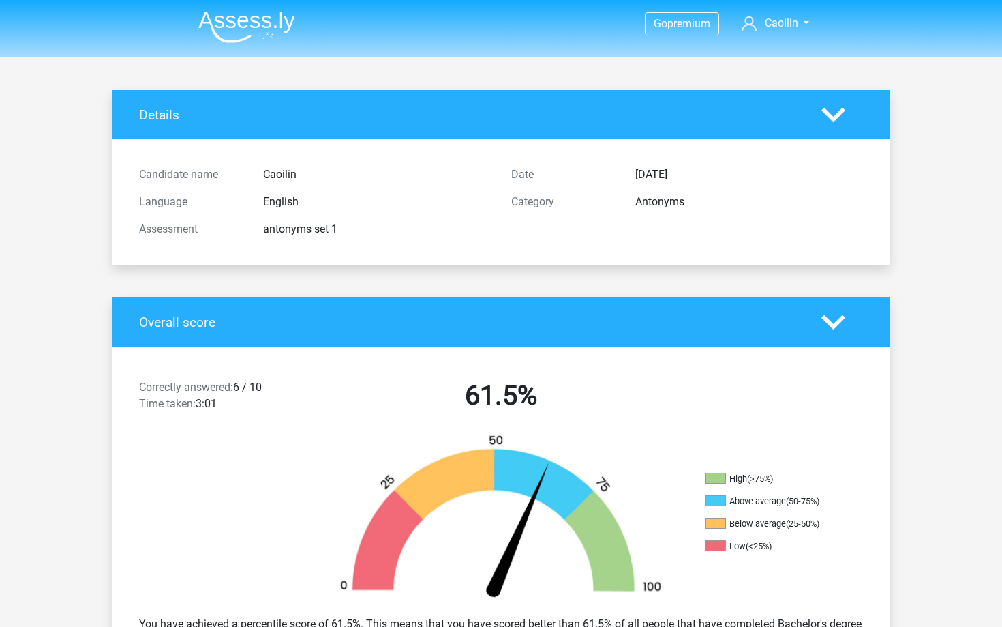
scroll to position [0, 0]
